Goal: Information Seeking & Learning: Learn about a topic

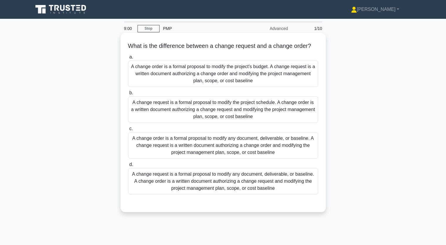
click at [221, 191] on div "A change request is a formal proposal to modify any document, deliverable, or b…" at bounding box center [223, 181] width 190 height 26
click at [128, 166] on input "d. A change request is a formal proposal to modify any document, deliverable, o…" at bounding box center [128, 164] width 0 height 4
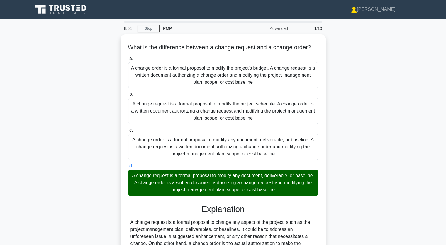
click at [391, 155] on div "What is the difference between a change request and a change order? .spinner_0X…" at bounding box center [223, 185] width 387 height 303
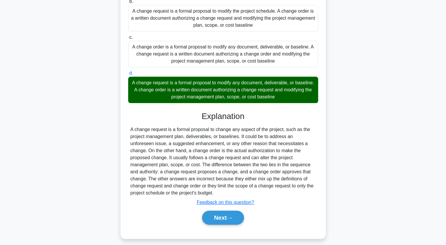
scroll to position [94, 0]
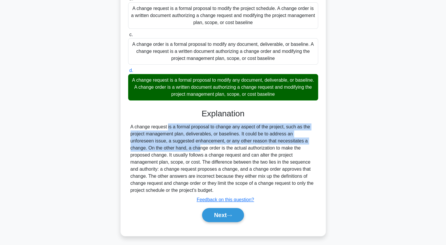
drag, startPoint x: 130, startPoint y: 134, endPoint x: 129, endPoint y: 157, distance: 23.5
click at [129, 157] on div "A change request is a formal proposal to change any aspect of the project, such…" at bounding box center [223, 158] width 190 height 70
copy div "A change request is a formal proposal to change any aspect of the project, such…"
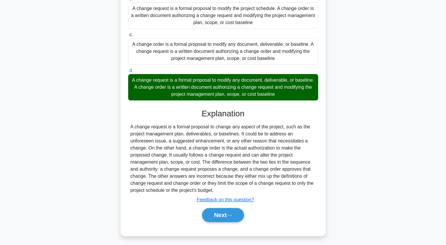
click at [159, 155] on div "A change request is a formal proposal to change any aspect of the project, such…" at bounding box center [222, 158] width 185 height 70
drag, startPoint x: 159, startPoint y: 155, endPoint x: 322, endPoint y: 198, distance: 168.6
click at [322, 198] on div "What is the difference between a change request and a change order? .spinner_0X…" at bounding box center [223, 87] width 201 height 292
copy div "change order is the actual authorization to make the proposed change. It usuall…"
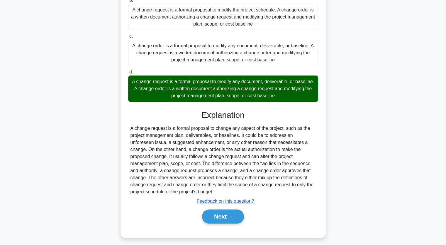
click at [91, 114] on div "What is the difference between a change request and a change order? .spinner_0X…" at bounding box center [223, 91] width 387 height 303
click at [381, 139] on div "What is the difference between a change request and a change order? .spinner_0X…" at bounding box center [223, 91] width 387 height 303
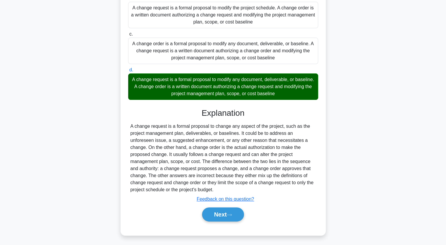
scroll to position [103, 0]
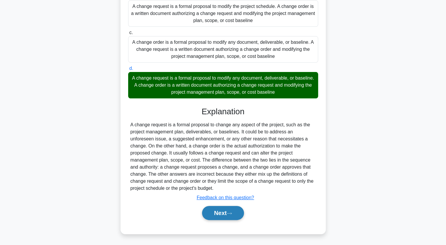
click at [220, 208] on button "Next" at bounding box center [223, 213] width 42 height 14
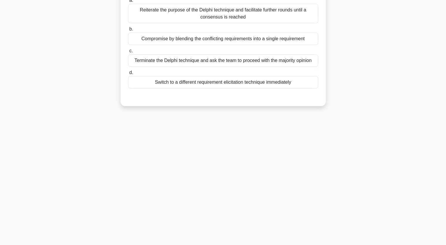
scroll to position [72, 0]
click at [101, 121] on div "5:43 Stop PMP Advanced 2/10 As a project manager, you are using the Delphi tech…" at bounding box center [223, 95] width 387 height 293
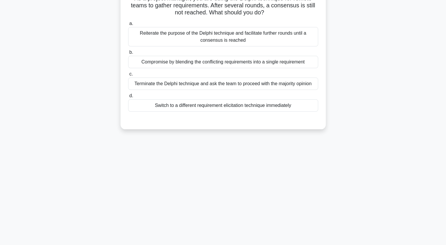
scroll to position [37, 0]
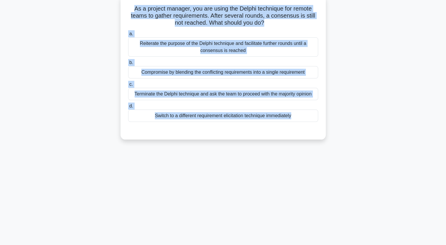
drag, startPoint x: 133, startPoint y: 10, endPoint x: 228, endPoint y: 127, distance: 150.2
click at [228, 127] on div "As a project manager, you are using the Delphi technique for remote teams to ga…" at bounding box center [223, 67] width 201 height 139
copy div "As a project manager, you are using the Delphi technique for remote teams to ga…"
click at [148, 71] on div "Compromise by blending the conflicting requirements into a single requirement" at bounding box center [223, 72] width 190 height 12
click at [128, 64] on input "b. Compromise by blending the conflicting requirements into a single requirement" at bounding box center [128, 63] width 0 height 4
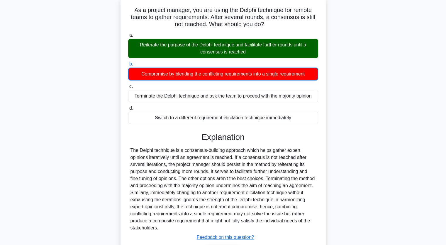
click at [338, 124] on div "As a project manager, you are using the Delphi technique for remote teams to ga…" at bounding box center [223, 138] width 387 height 283
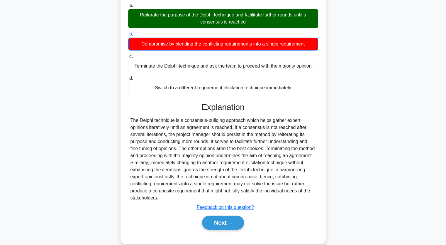
scroll to position [75, 0]
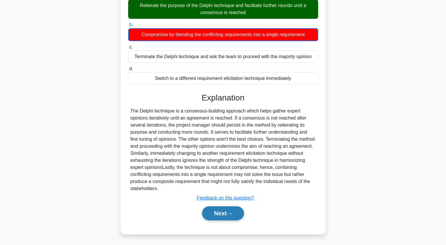
click at [229, 212] on icon at bounding box center [229, 213] width 5 height 3
